Goal: Information Seeking & Learning: Learn about a topic

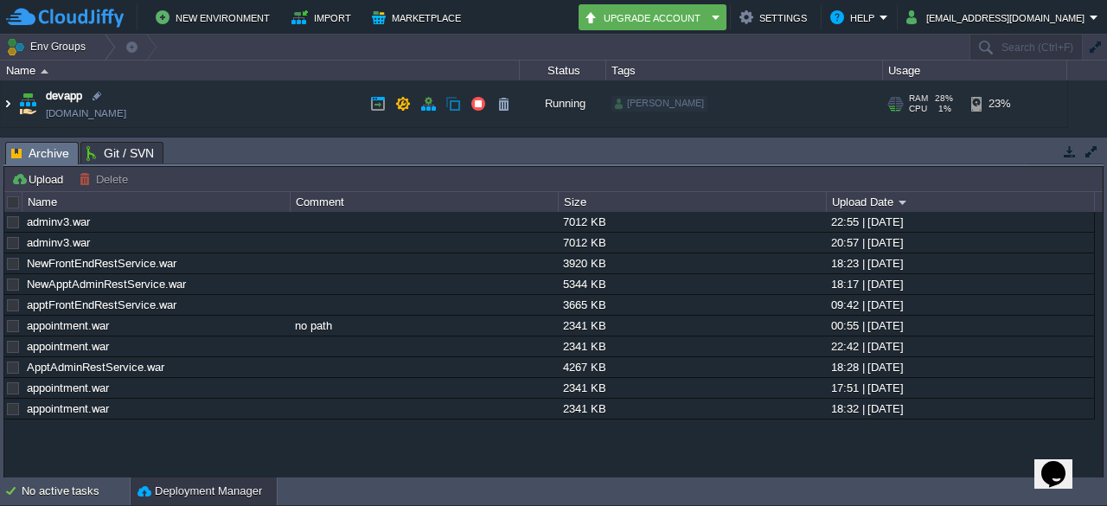
click at [10, 105] on img at bounding box center [8, 103] width 14 height 47
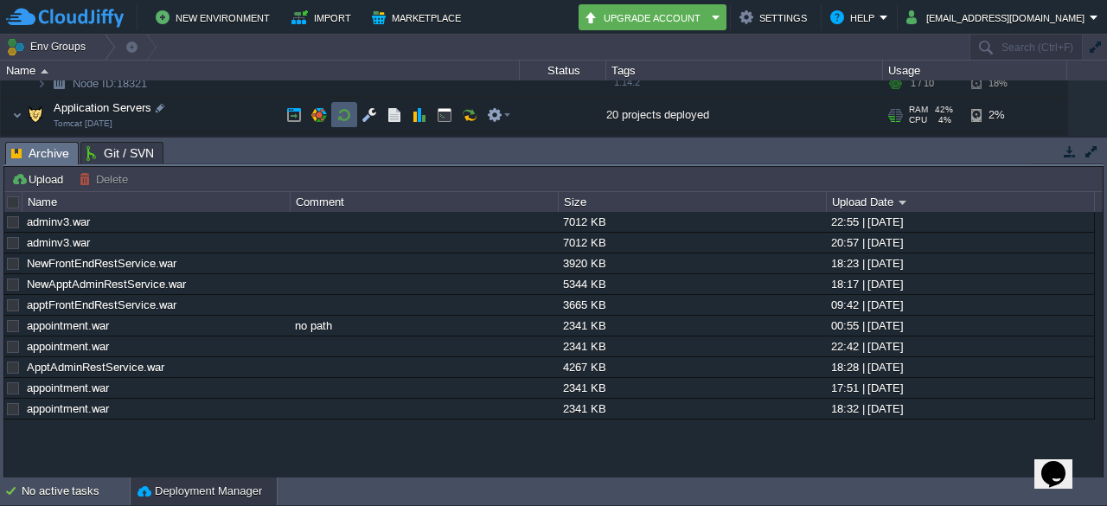
scroll to position [99, 0]
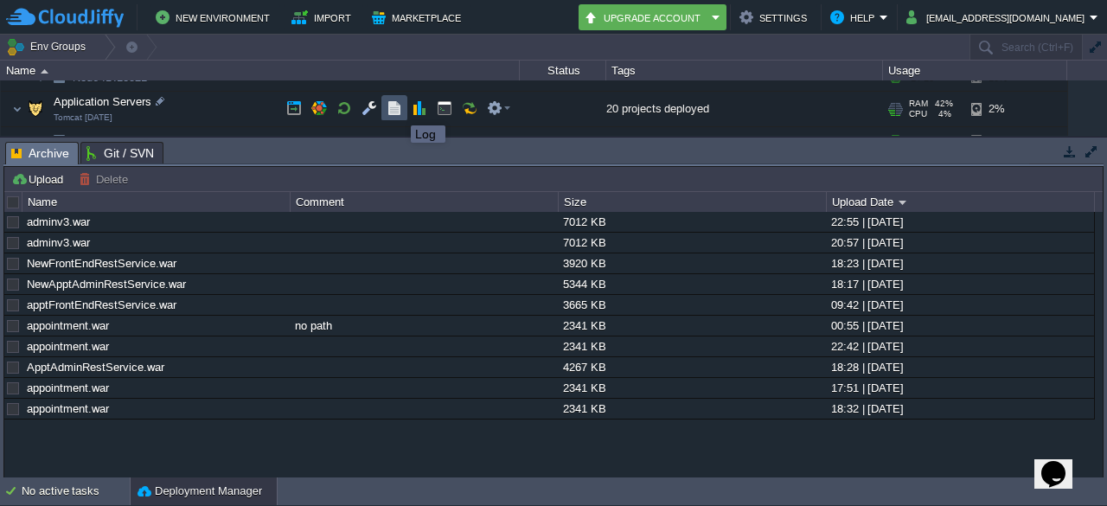
click at [398, 110] on button "button" at bounding box center [395, 108] width 16 height 16
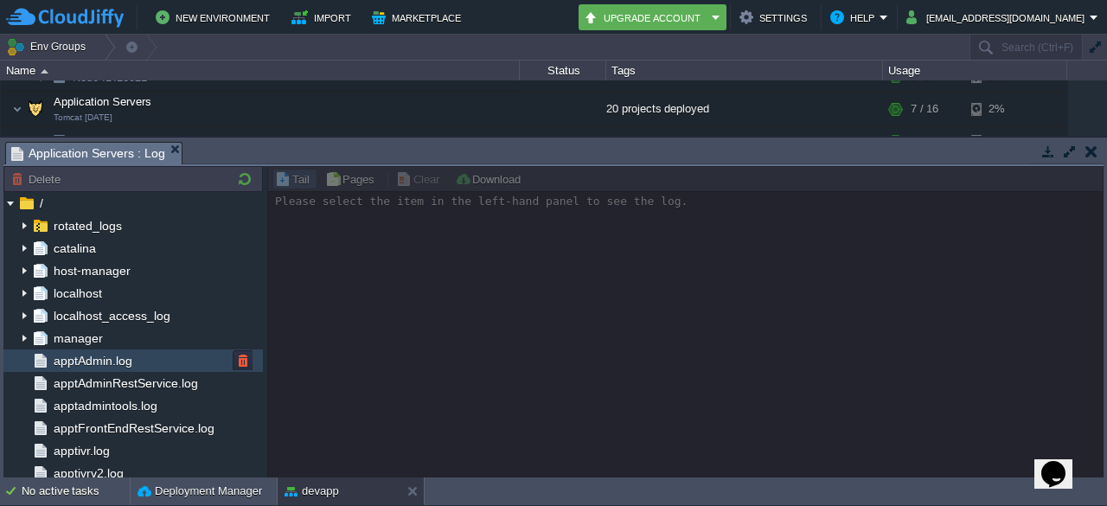
scroll to position [163, 0]
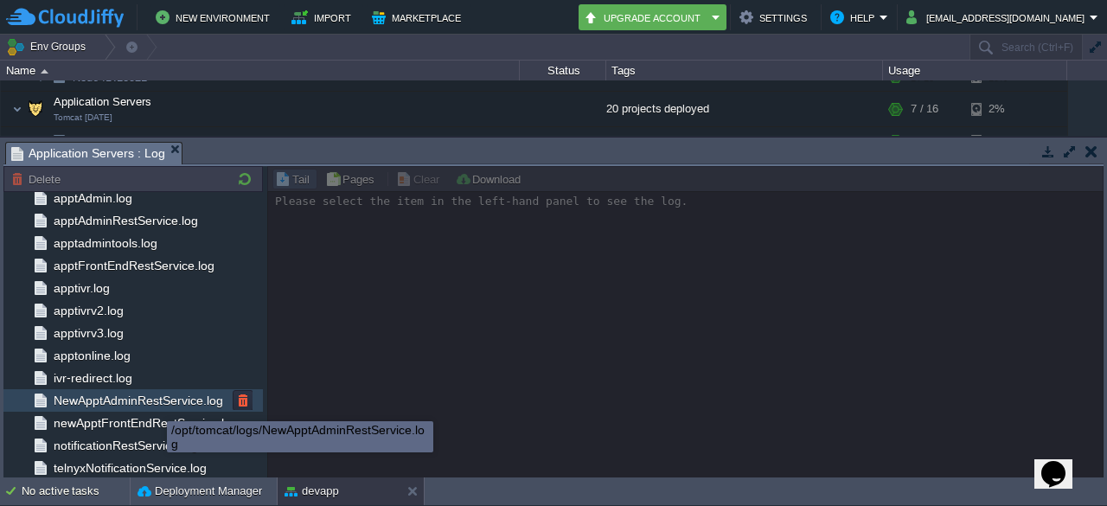
click at [156, 401] on span "NewApptAdminRestService.log" at bounding box center [138, 401] width 176 height 16
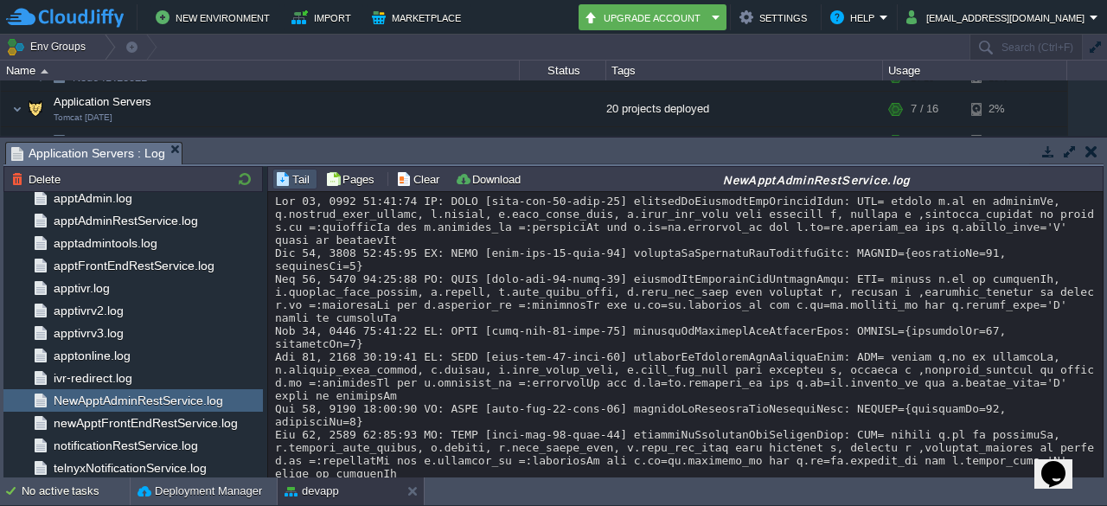
scroll to position [26203, 0]
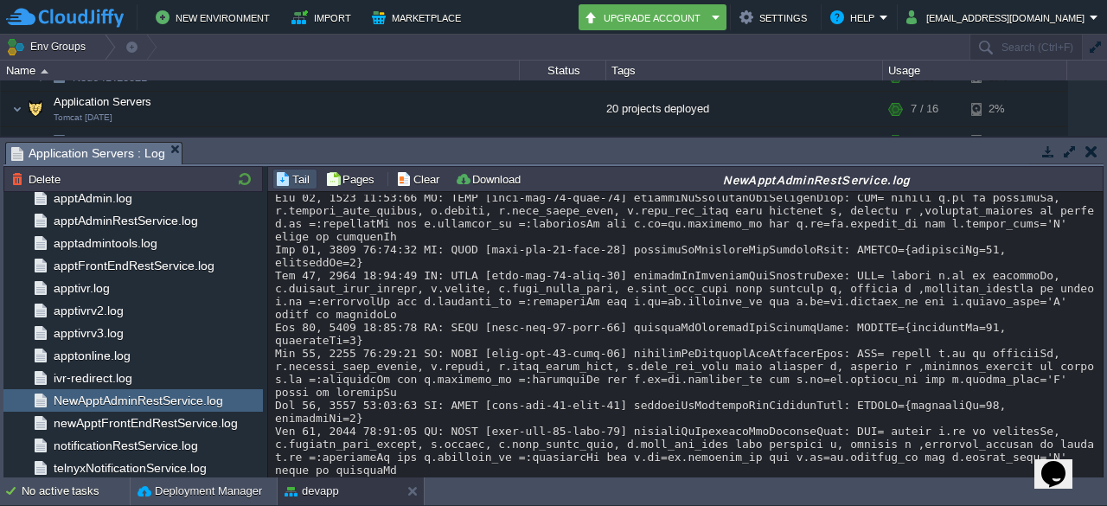
click at [399, 172] on button "Clear" at bounding box center [420, 179] width 48 height 16
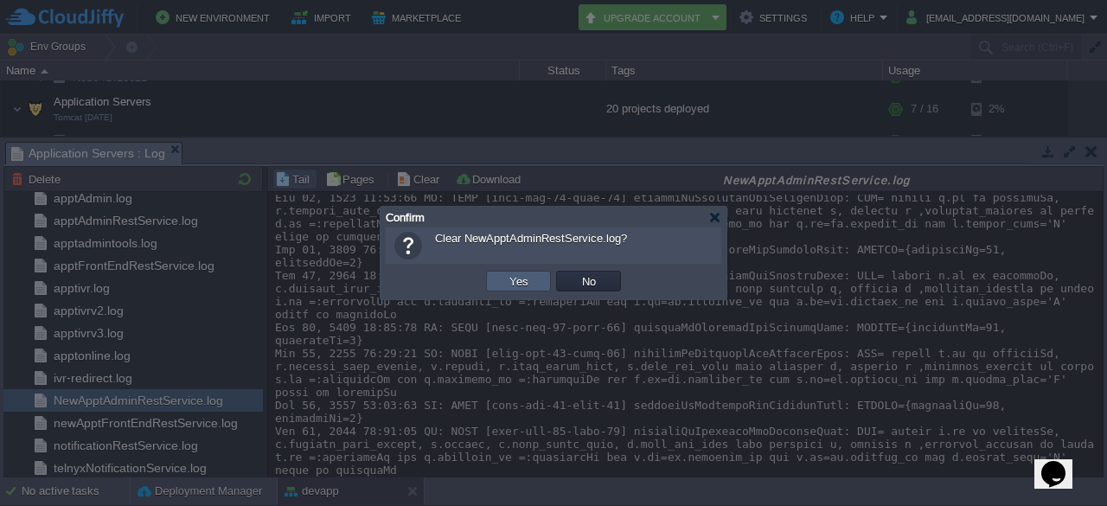
click at [502, 272] on td "Yes" at bounding box center [518, 281] width 65 height 21
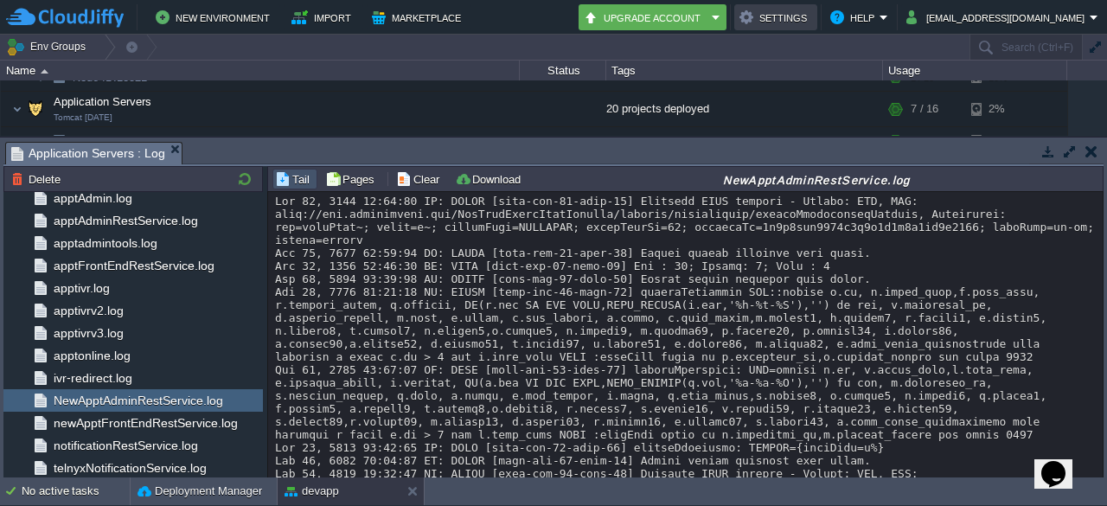
scroll to position [402, 0]
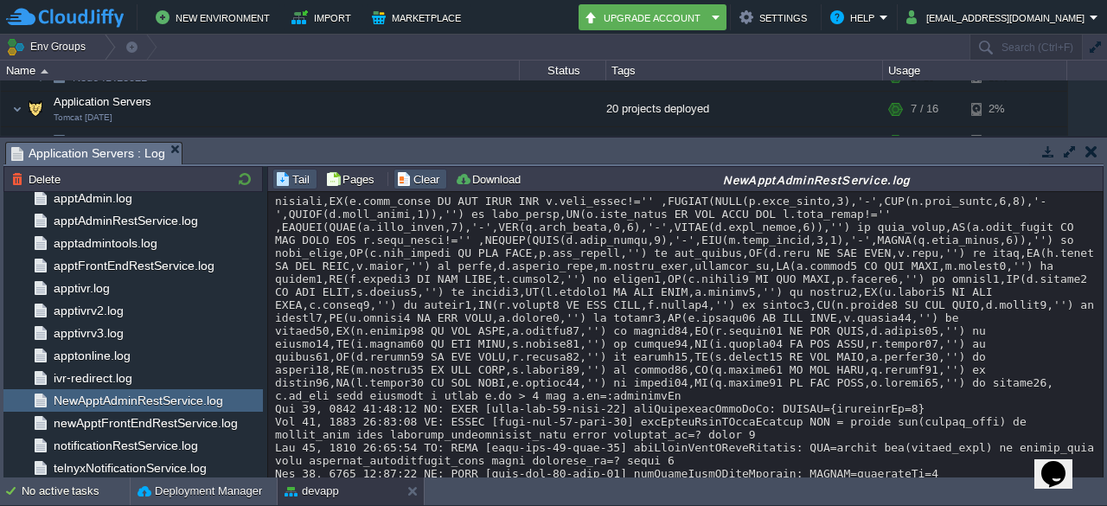
click at [434, 181] on button "Clear" at bounding box center [420, 179] width 48 height 16
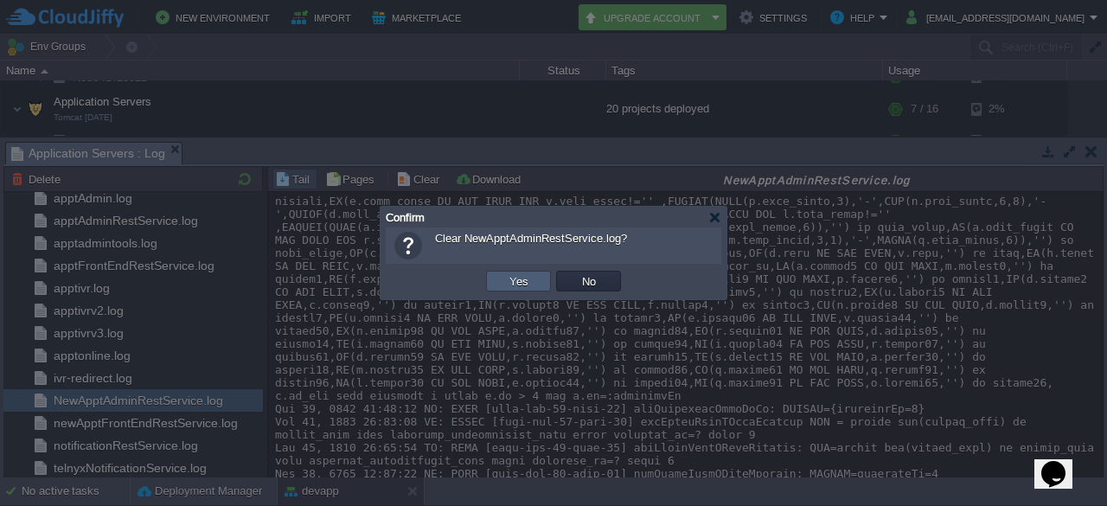
click at [550, 281] on td "Yes" at bounding box center [518, 281] width 65 height 21
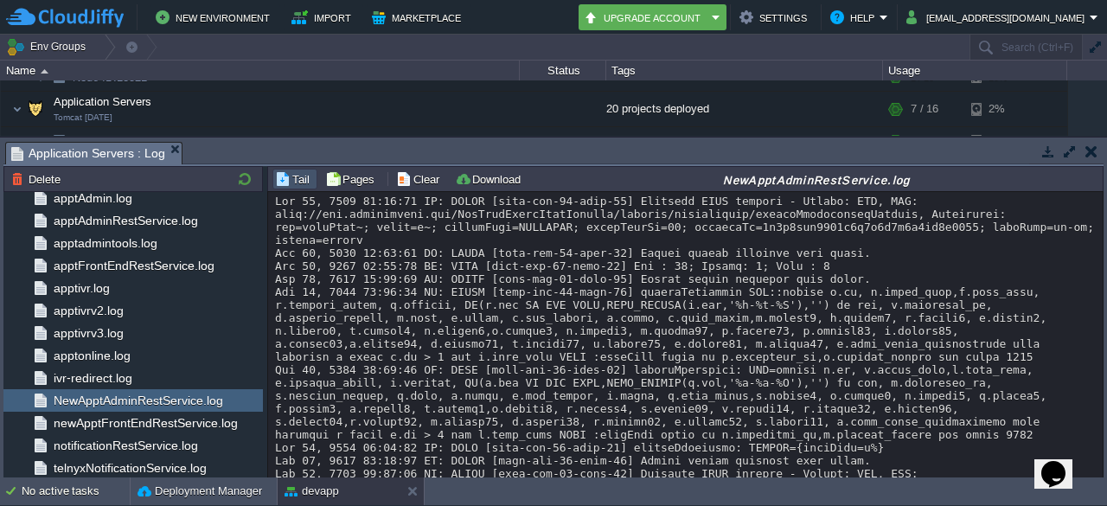
scroll to position [654, 0]
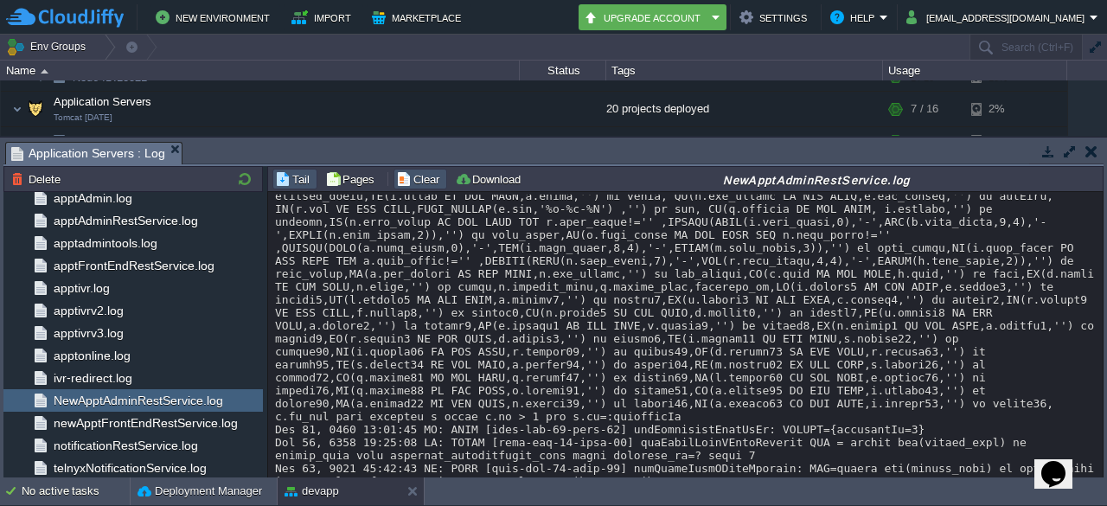
click at [399, 185] on button "Clear" at bounding box center [420, 179] width 48 height 16
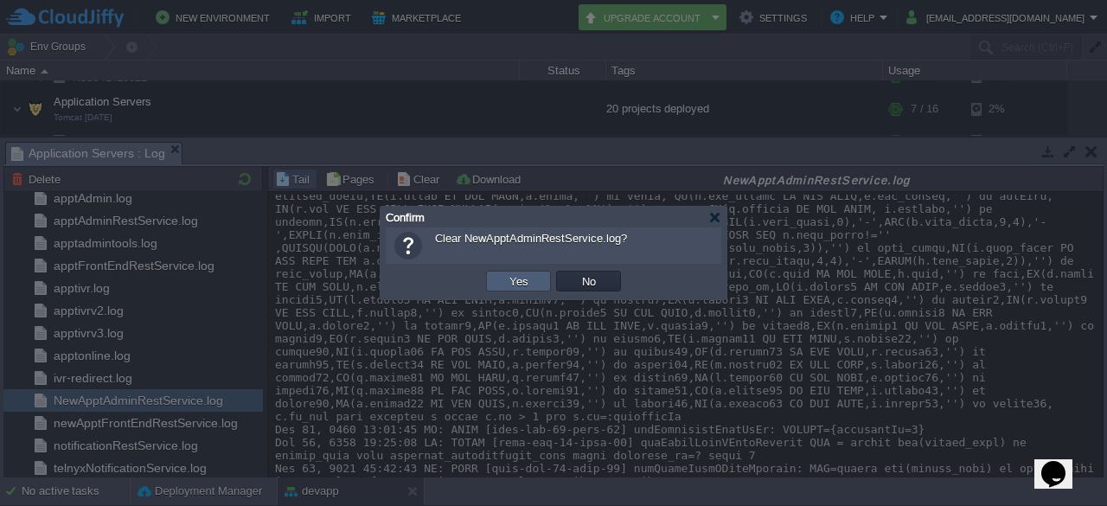
click at [498, 286] on td "Yes" at bounding box center [518, 281] width 65 height 21
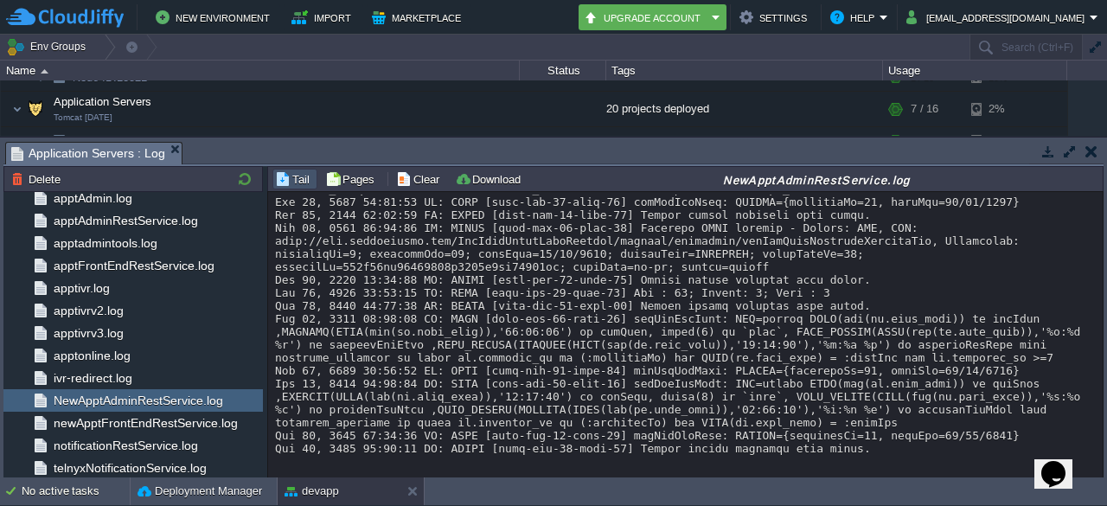
scroll to position [482, 0]
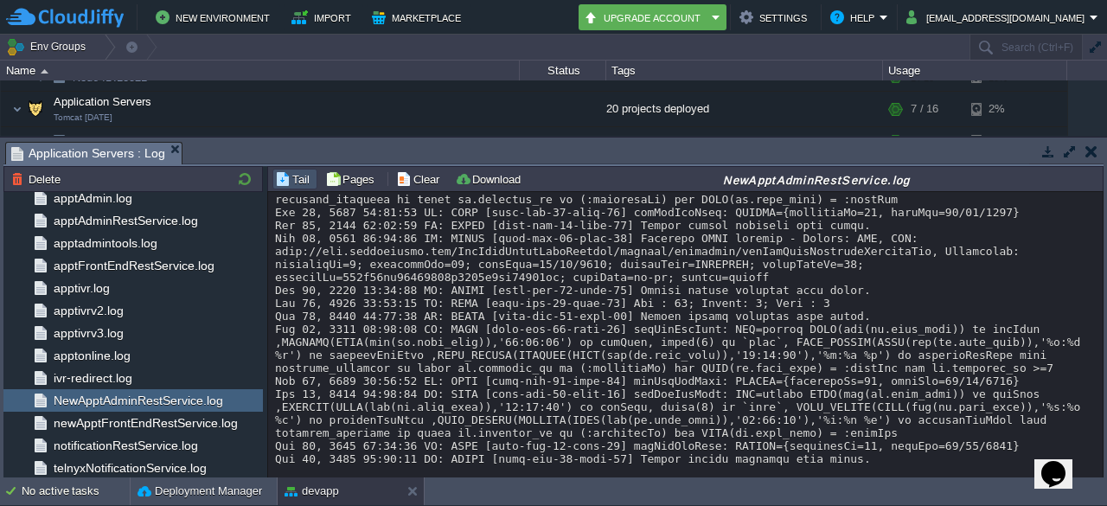
click at [622, 312] on div at bounding box center [686, 89] width 822 height 752
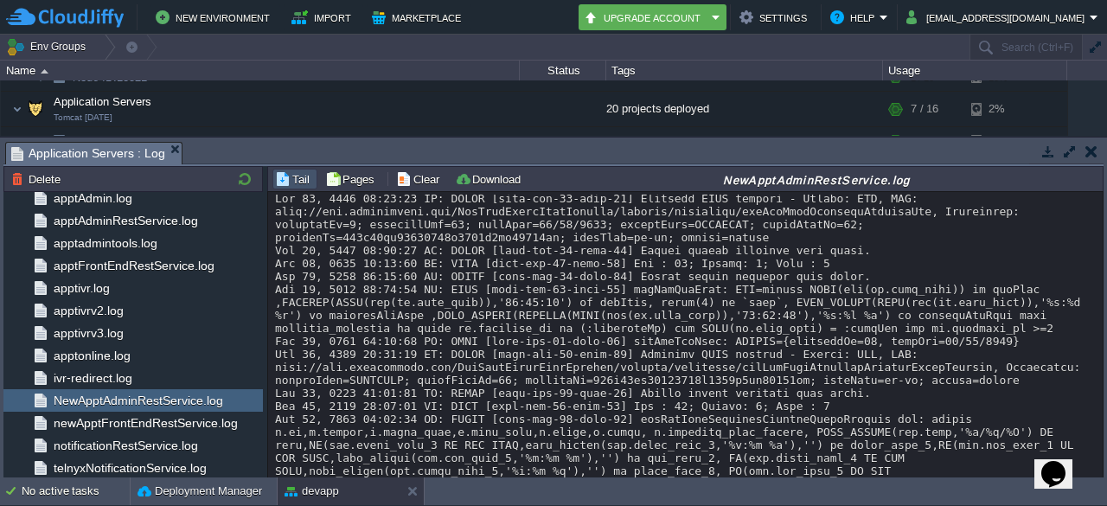
scroll to position [0, 0]
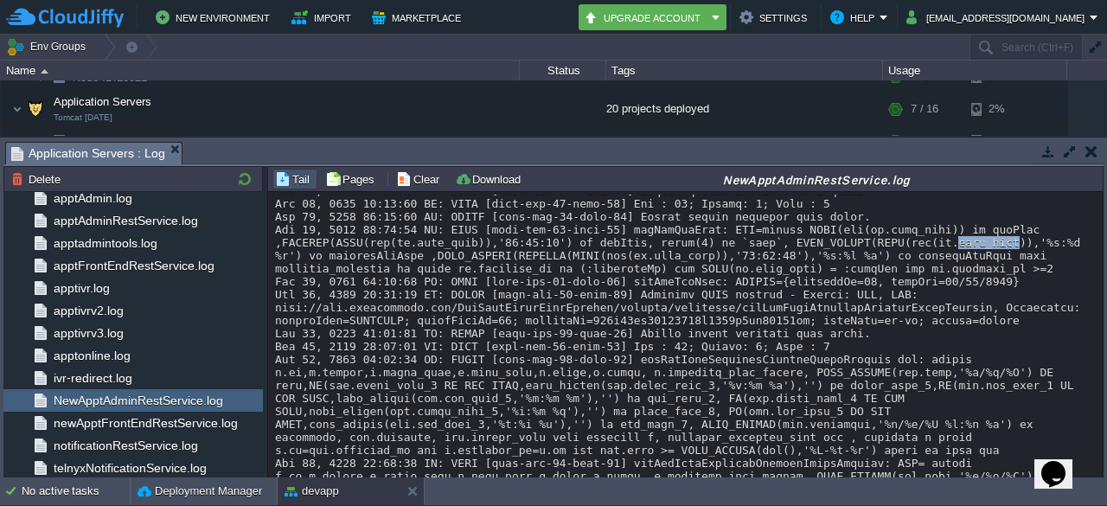
scroll to position [95, 0]
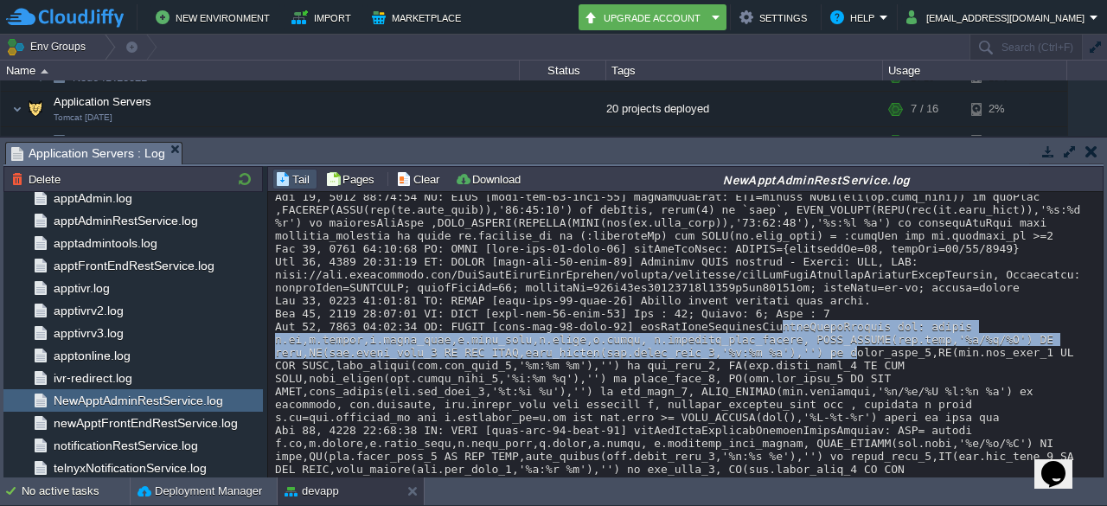
drag, startPoint x: 735, startPoint y: 334, endPoint x: 856, endPoint y: 374, distance: 127.7
click at [856, 374] on div at bounding box center [686, 475] width 822 height 752
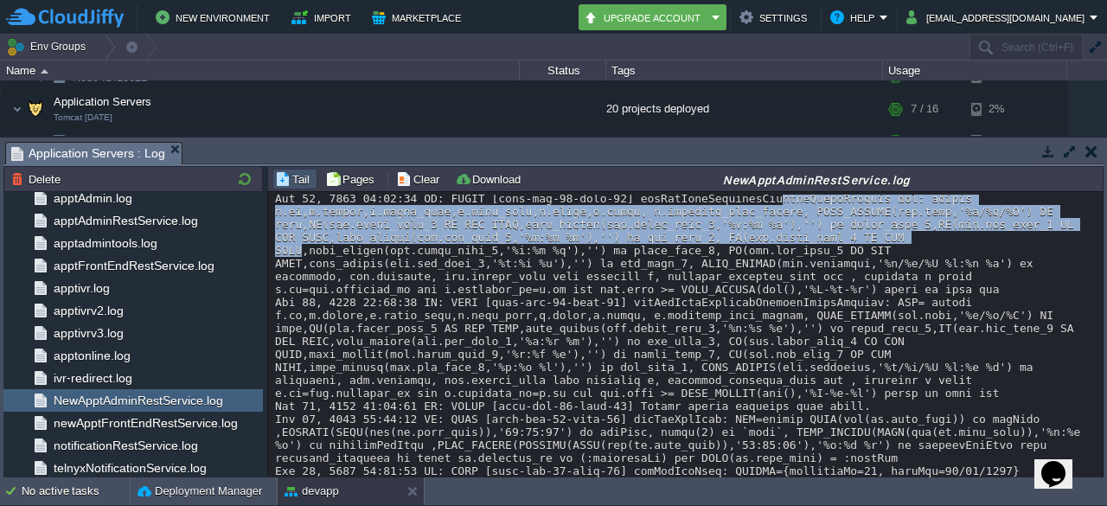
scroll to position [0, 0]
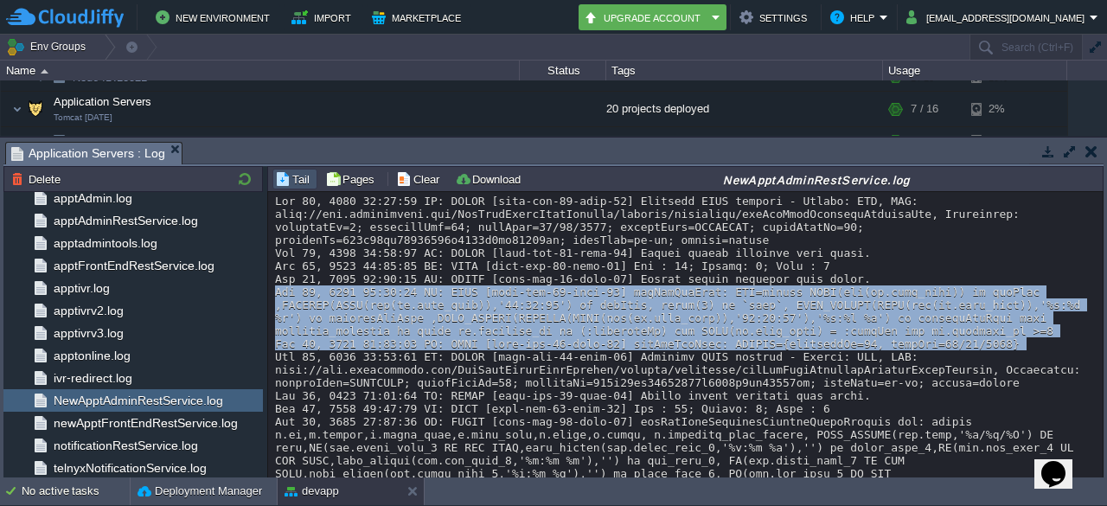
drag, startPoint x: 770, startPoint y: 322, endPoint x: 631, endPoint y: 342, distance: 139.9
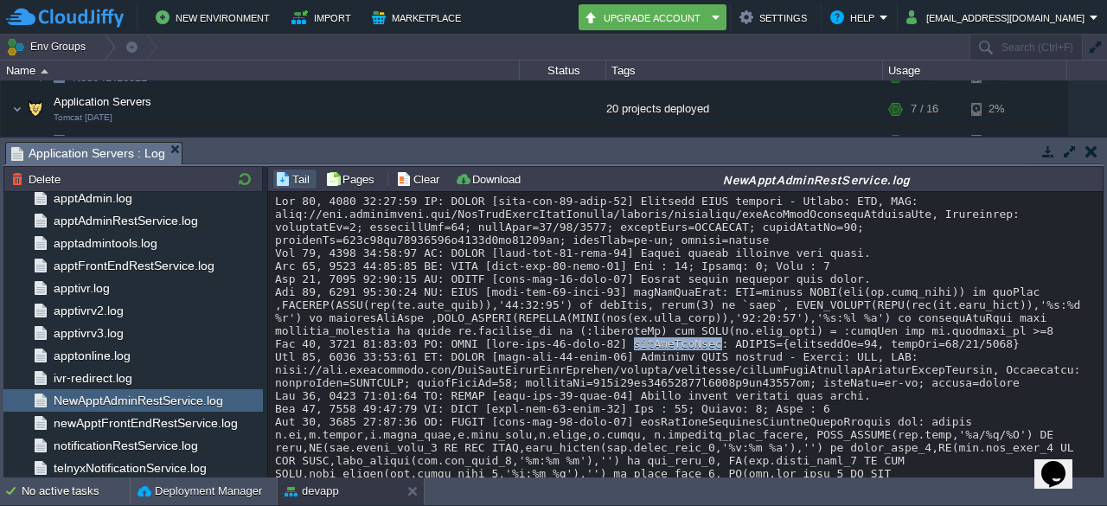
drag, startPoint x: 756, startPoint y: 348, endPoint x: 949, endPoint y: 345, distance: 193.7
drag, startPoint x: 949, startPoint y: 345, endPoint x: 738, endPoint y: 342, distance: 211.9
